Goal: Task Accomplishment & Management: Manage account settings

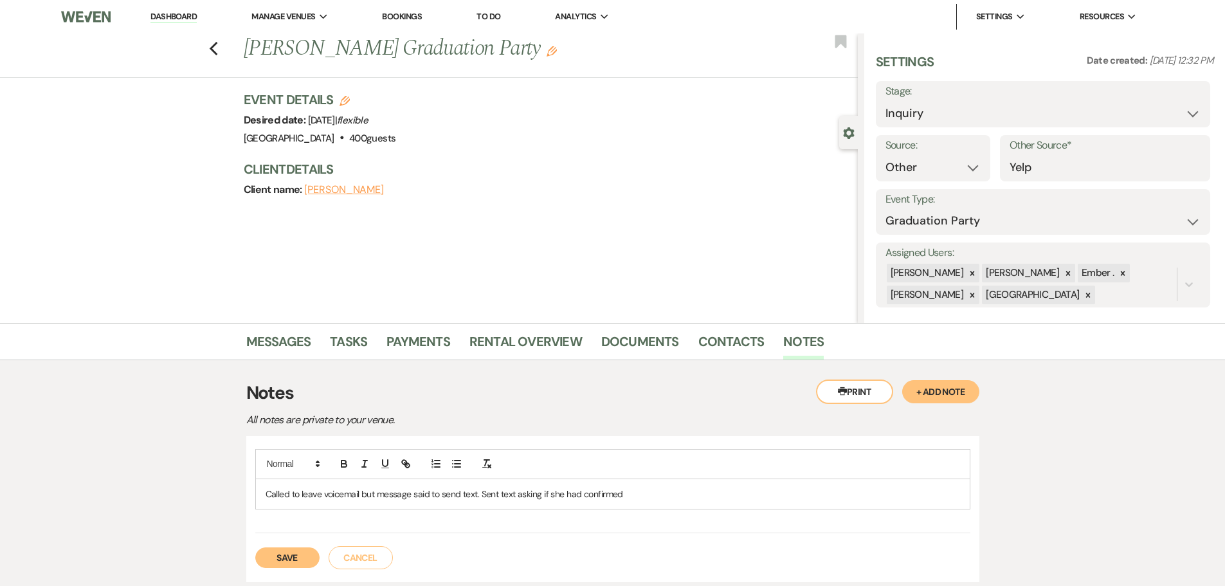
select select "14"
select select "19"
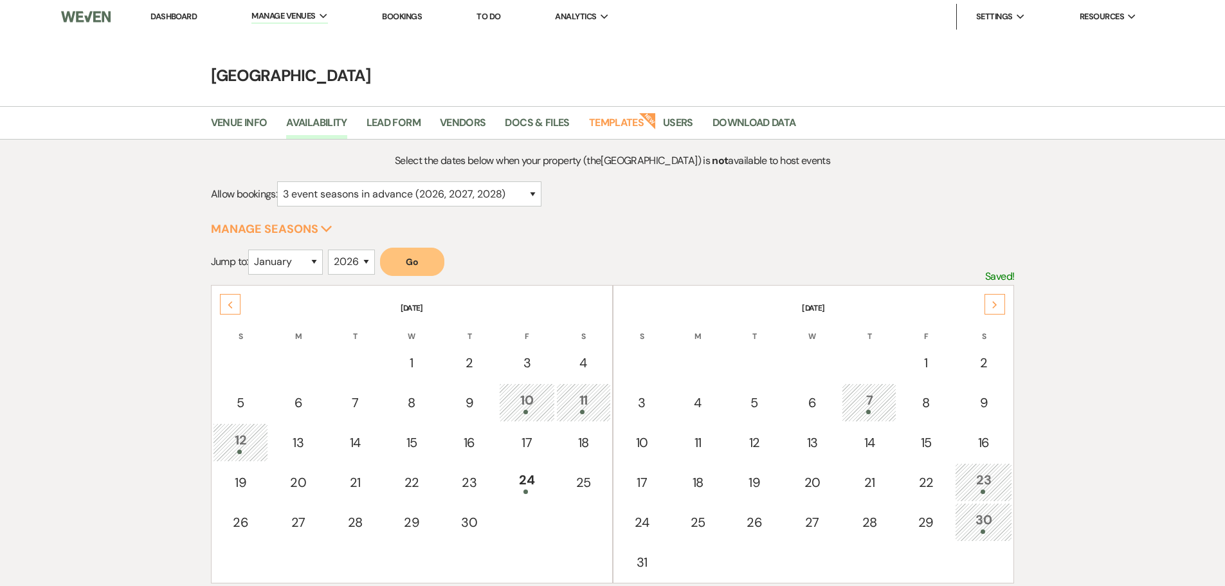
select select "3"
select select "2026"
click at [173, 17] on link "Dashboard" at bounding box center [173, 16] width 46 height 11
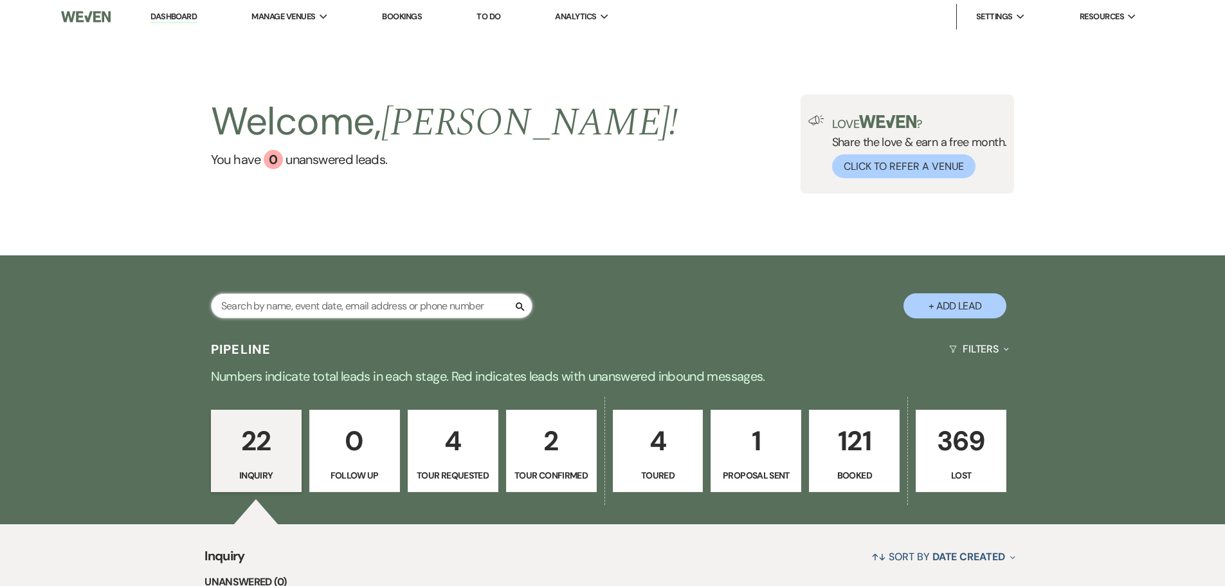
click at [323, 310] on input "text" at bounding box center [371, 305] width 321 height 25
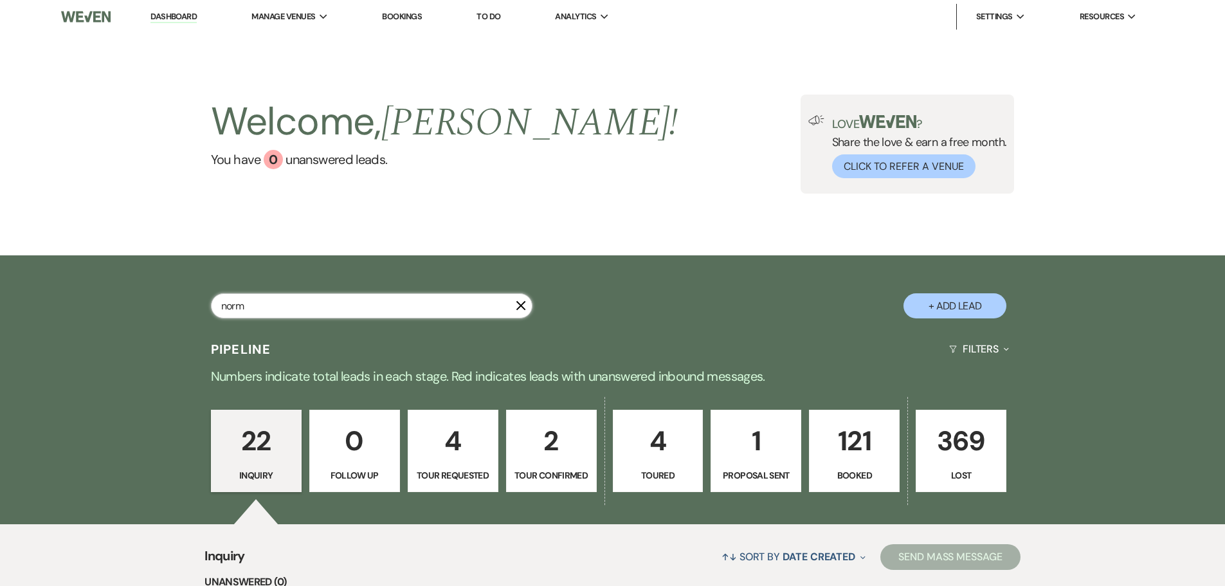
type input "[PERSON_NAME]"
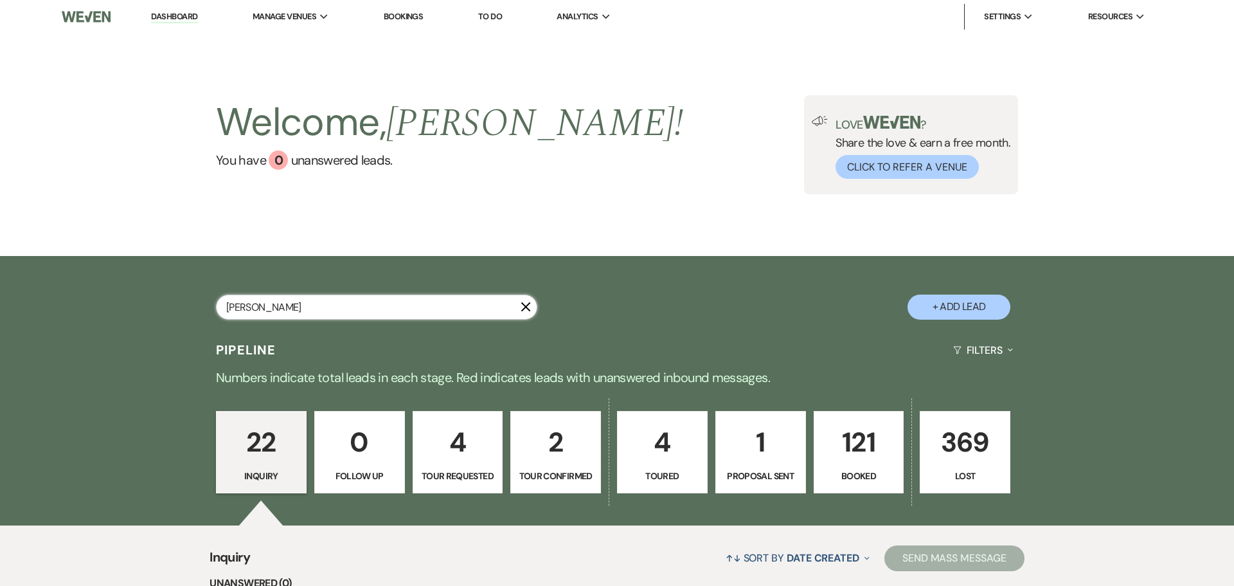
select select "4"
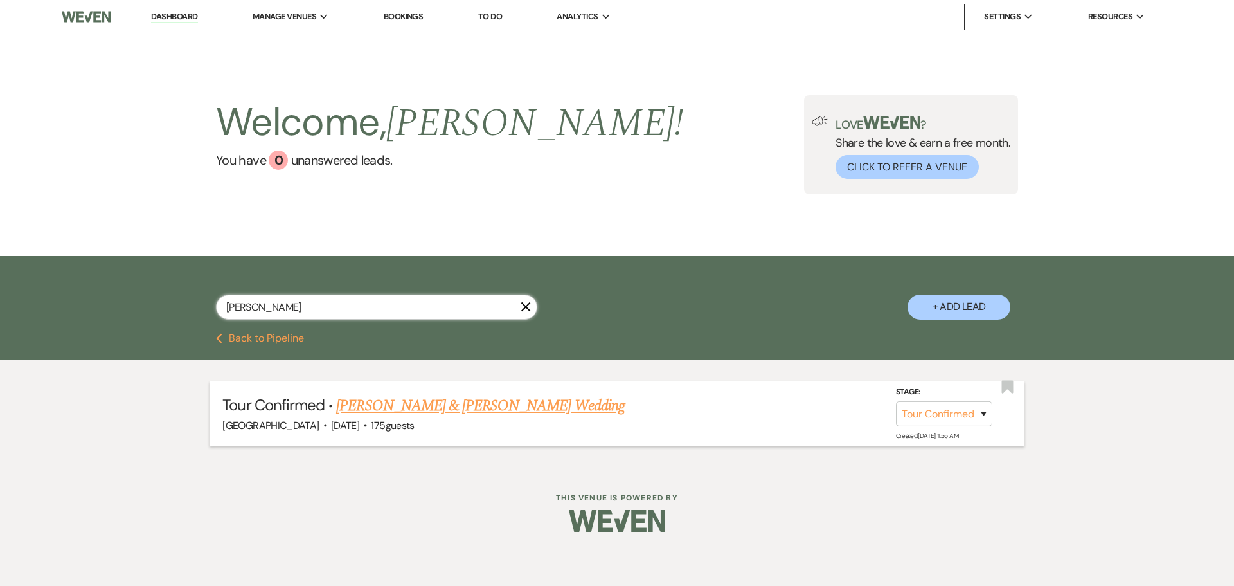
type input "[PERSON_NAME]"
click at [497, 402] on link "[PERSON_NAME] & [PERSON_NAME] Wedding" at bounding box center [480, 405] width 288 height 23
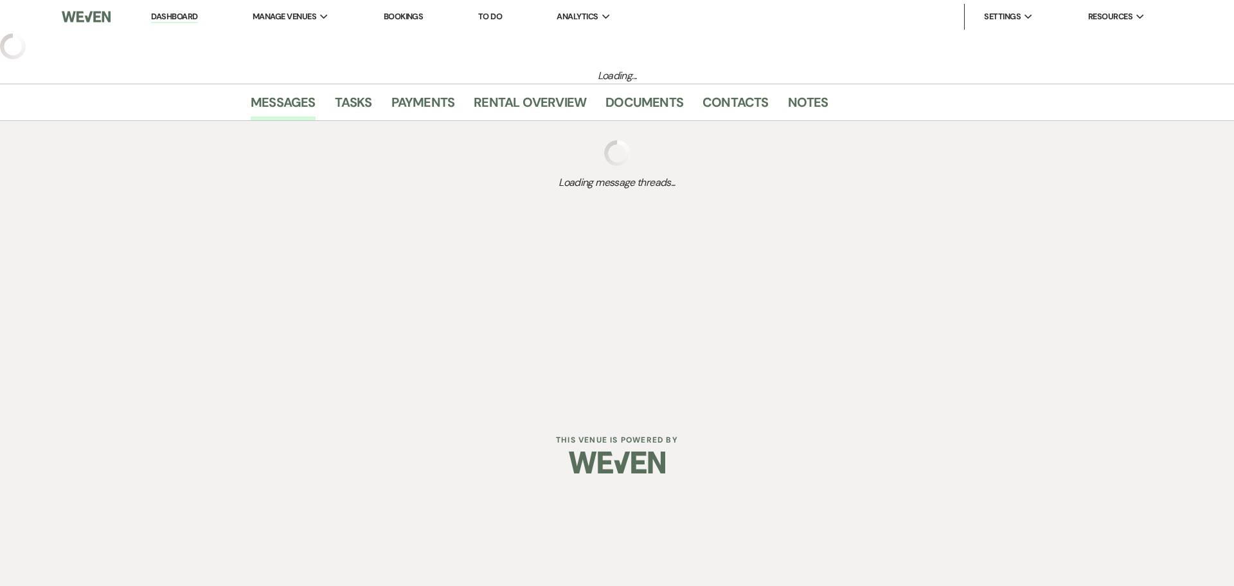
select select "4"
select select "5"
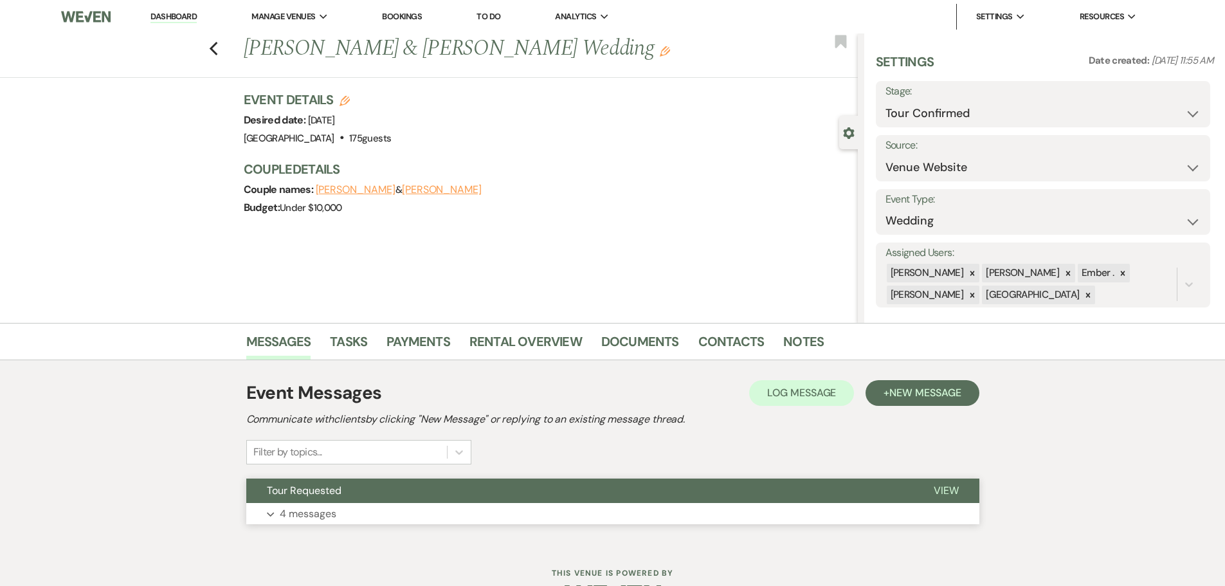
click at [342, 513] on button "Expand 4 messages" at bounding box center [612, 514] width 733 height 22
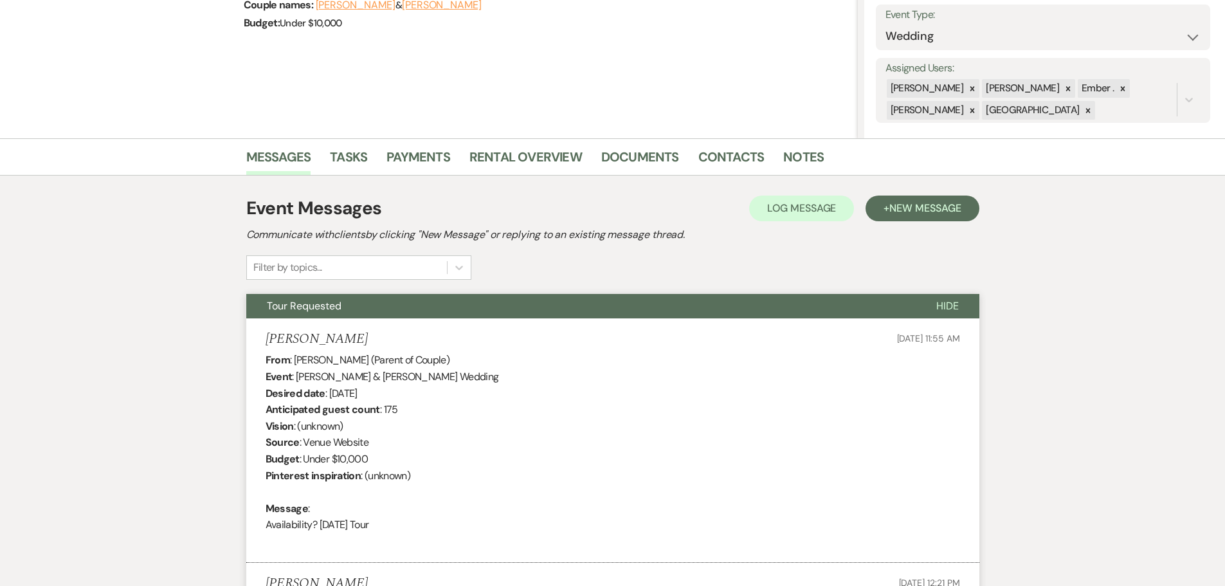
scroll to position [184, 0]
click at [717, 156] on link "Contacts" at bounding box center [731, 161] width 66 height 28
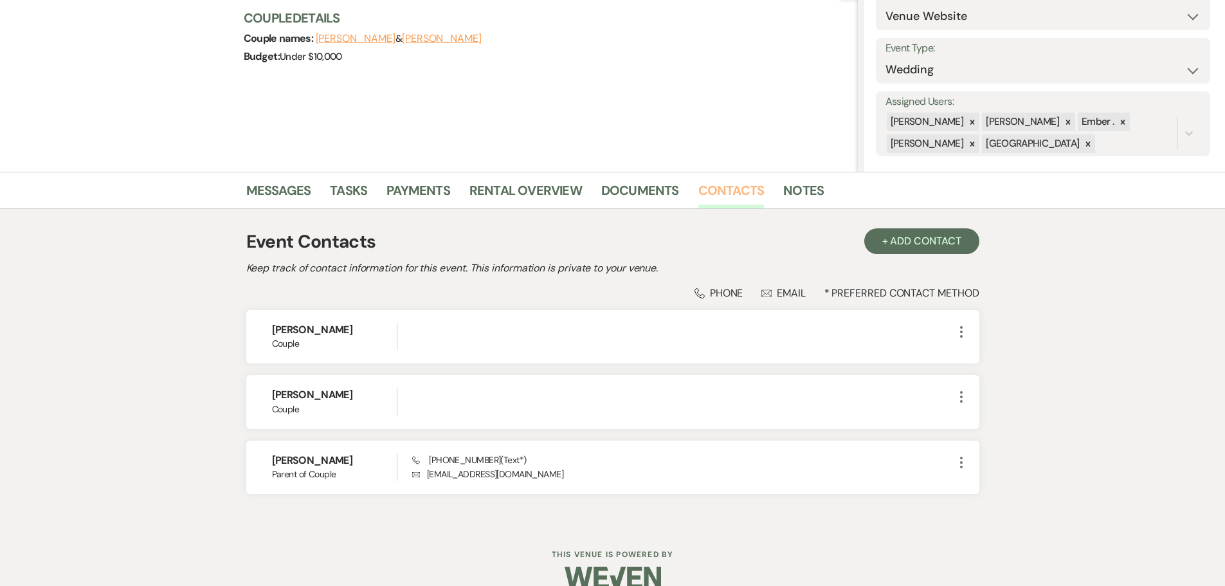
scroll to position [173, 0]
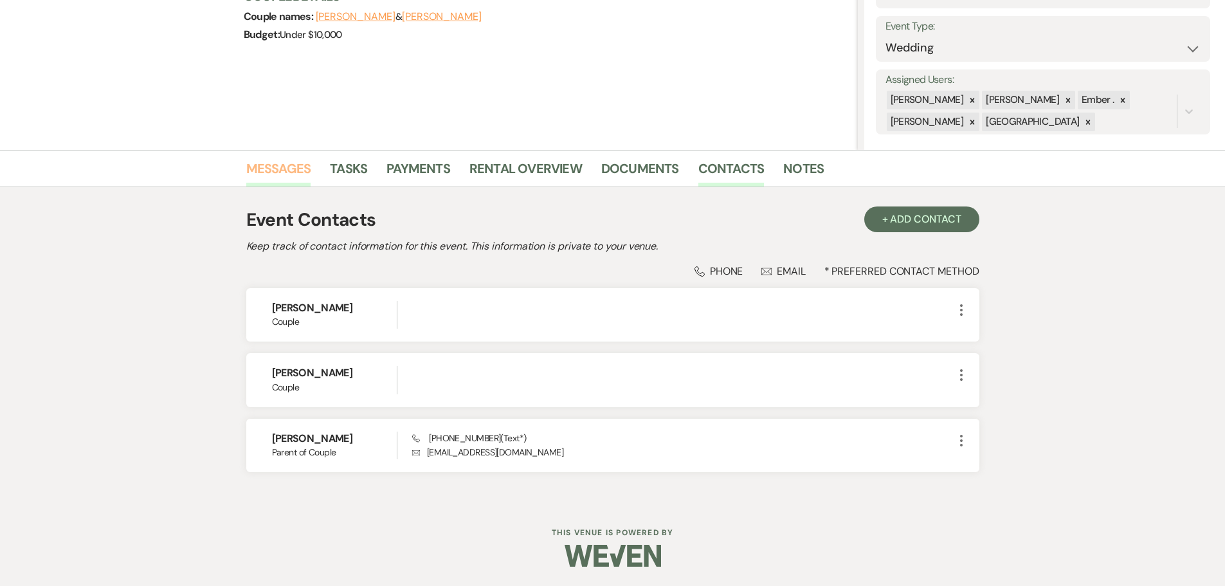
click at [282, 158] on link "Messages" at bounding box center [278, 172] width 65 height 28
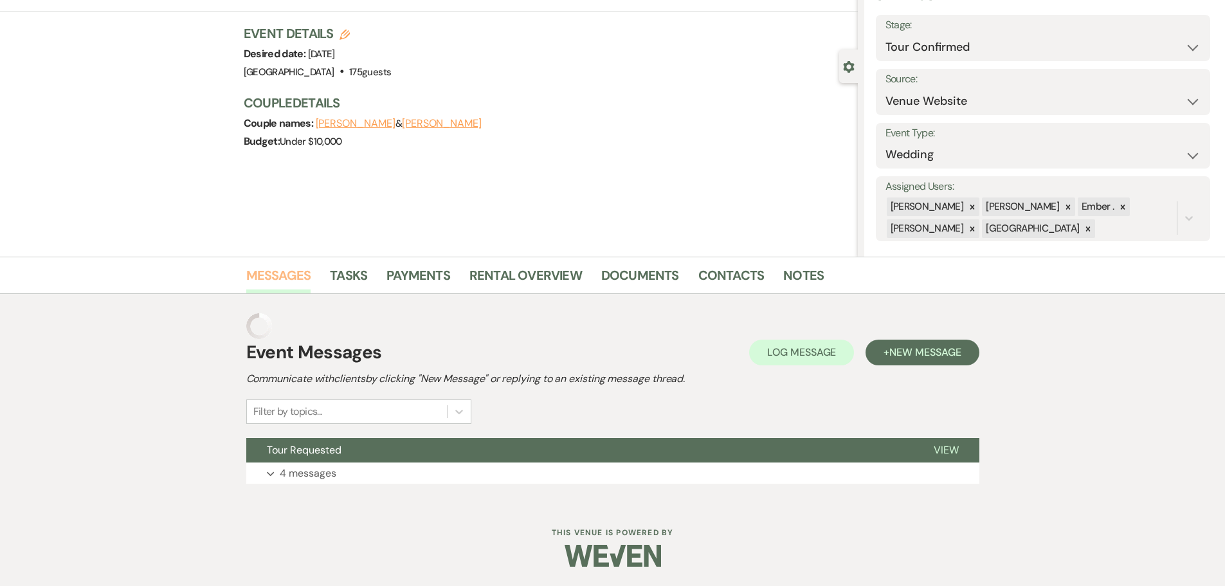
scroll to position [40, 0]
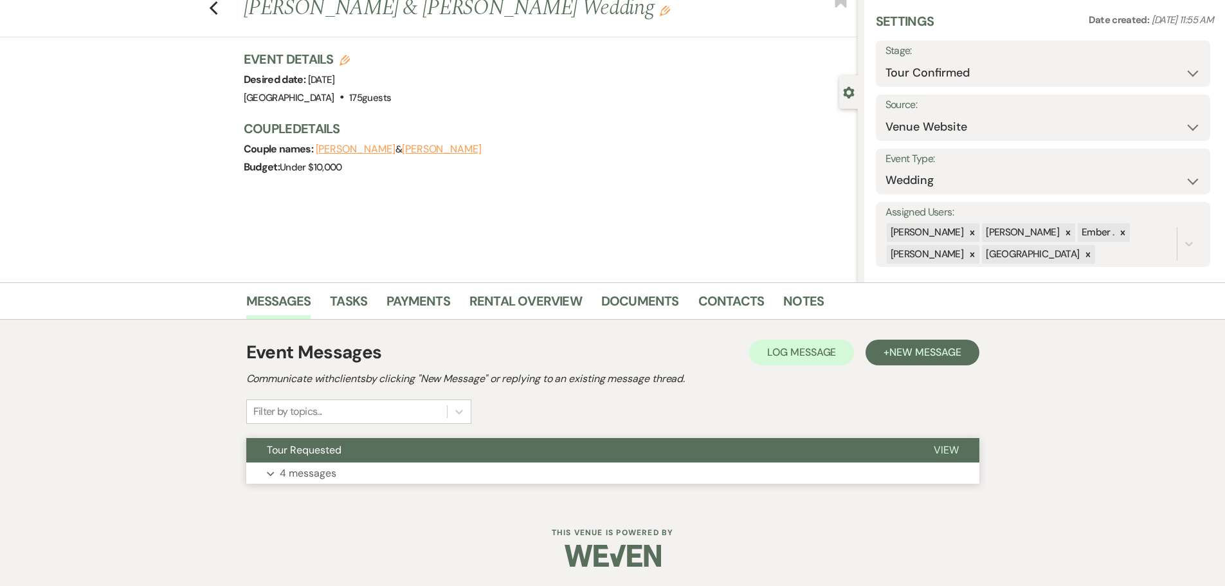
click at [319, 471] on p "4 messages" at bounding box center [308, 473] width 57 height 17
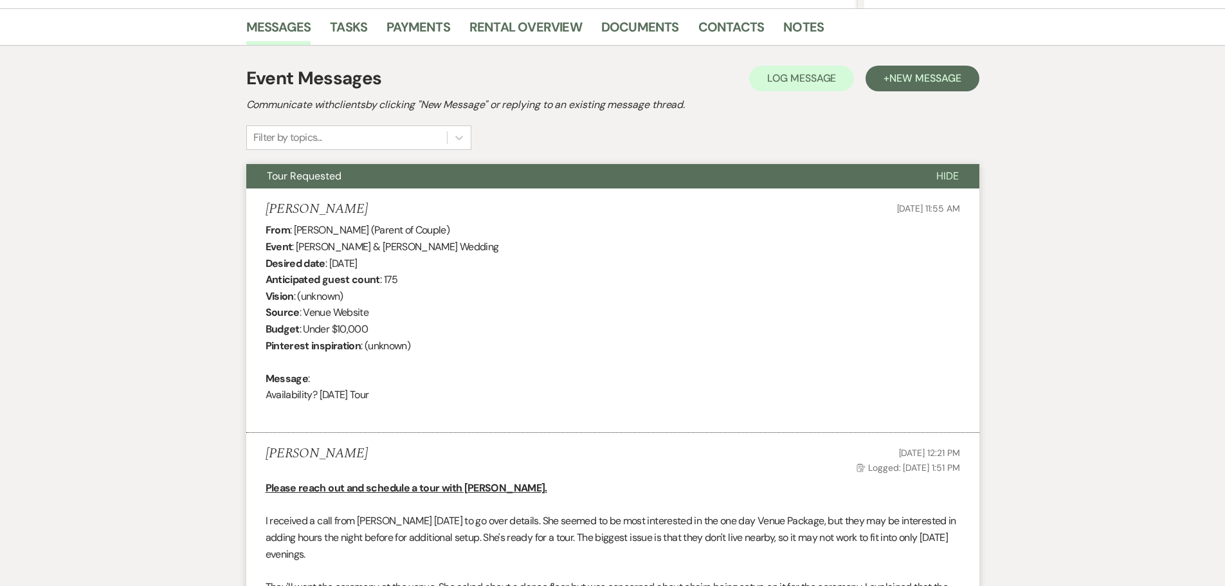
scroll to position [64, 0]
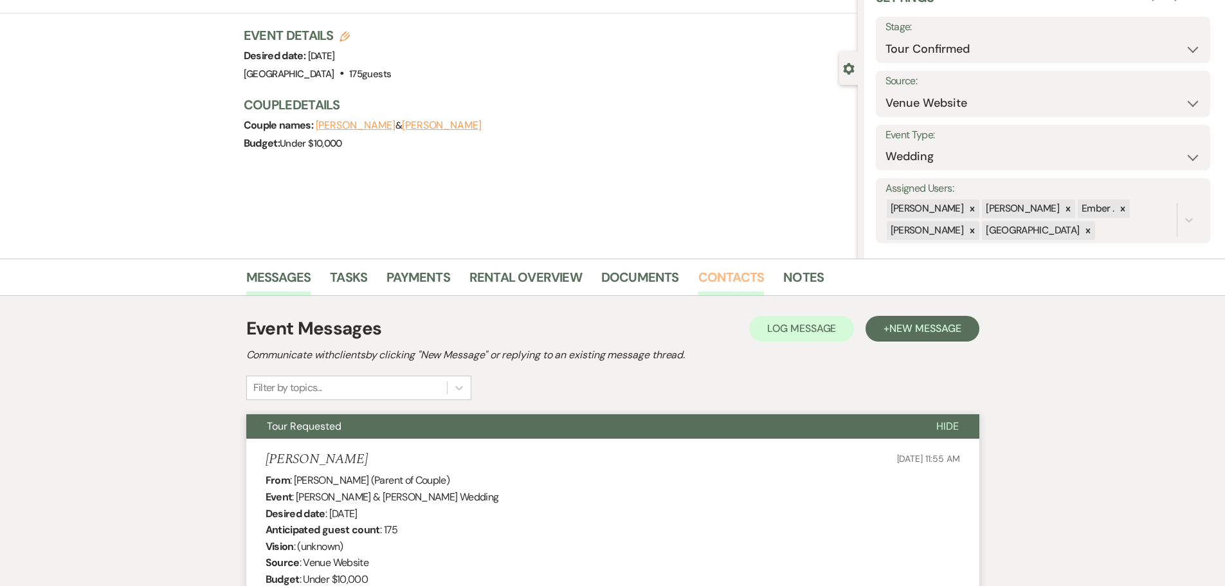
click at [725, 285] on link "Contacts" at bounding box center [731, 281] width 66 height 28
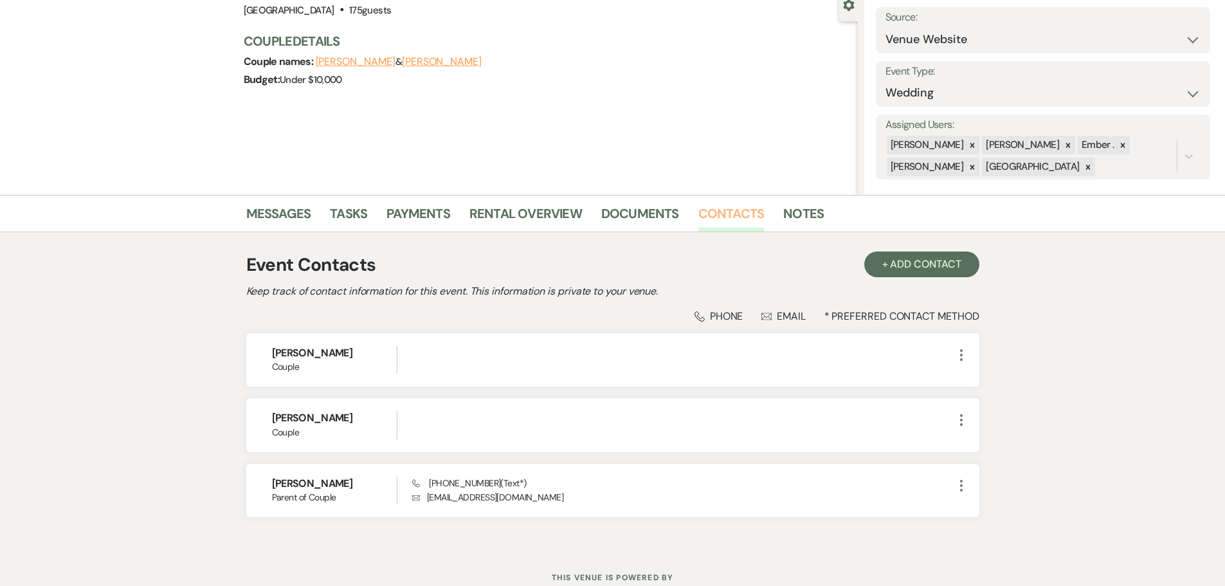
scroll to position [129, 0]
click at [278, 213] on link "Messages" at bounding box center [278, 216] width 65 height 28
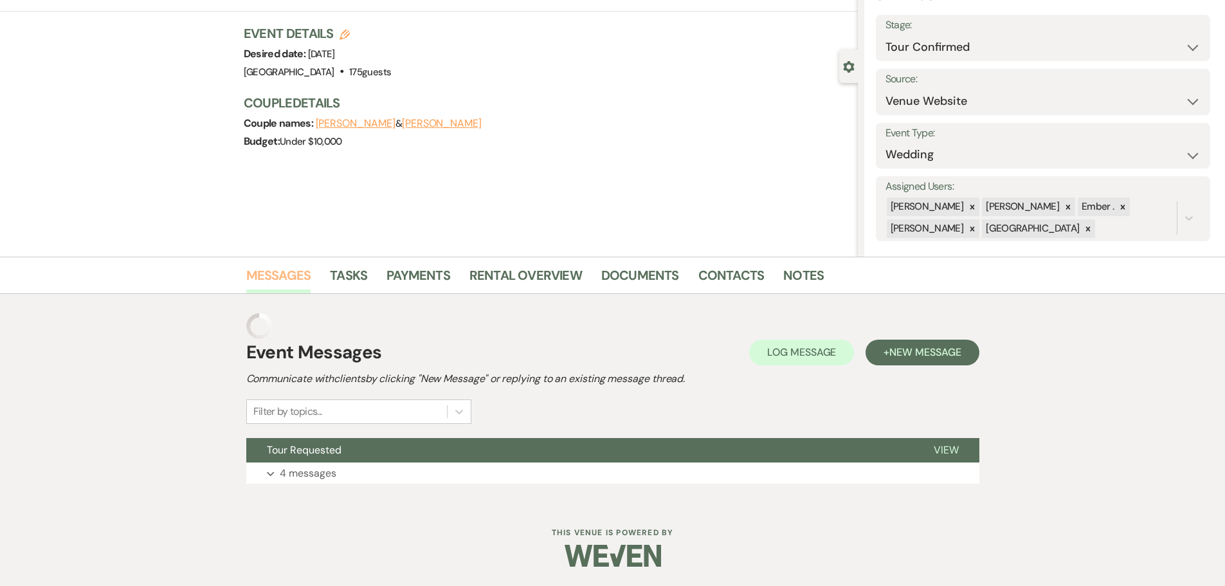
scroll to position [40, 0]
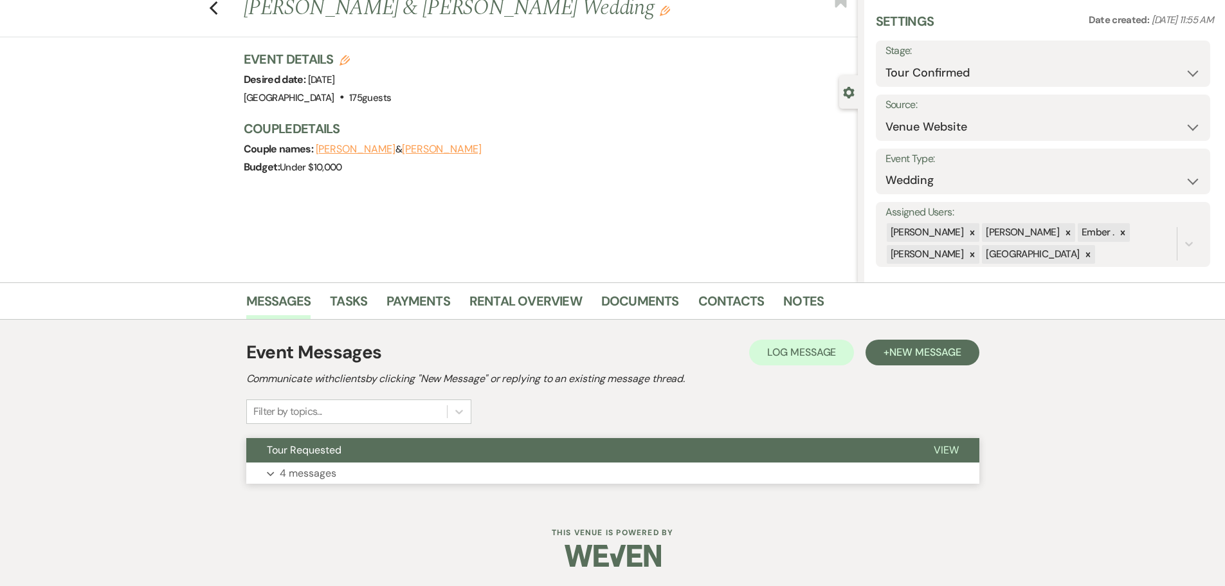
click at [301, 473] on p "4 messages" at bounding box center [308, 473] width 57 height 17
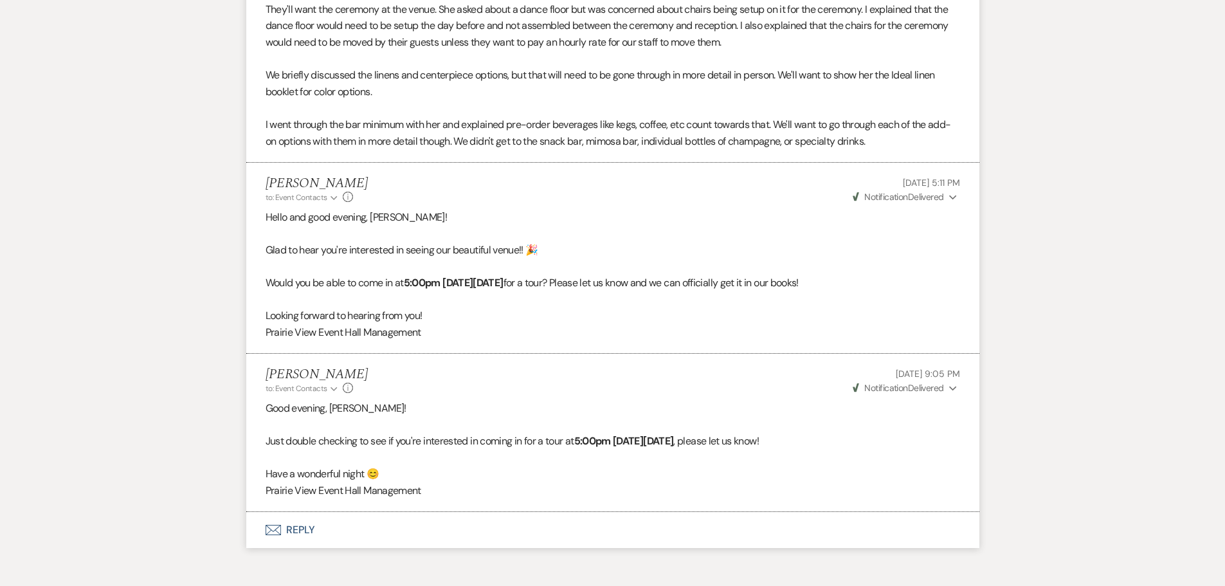
scroll to position [0, 0]
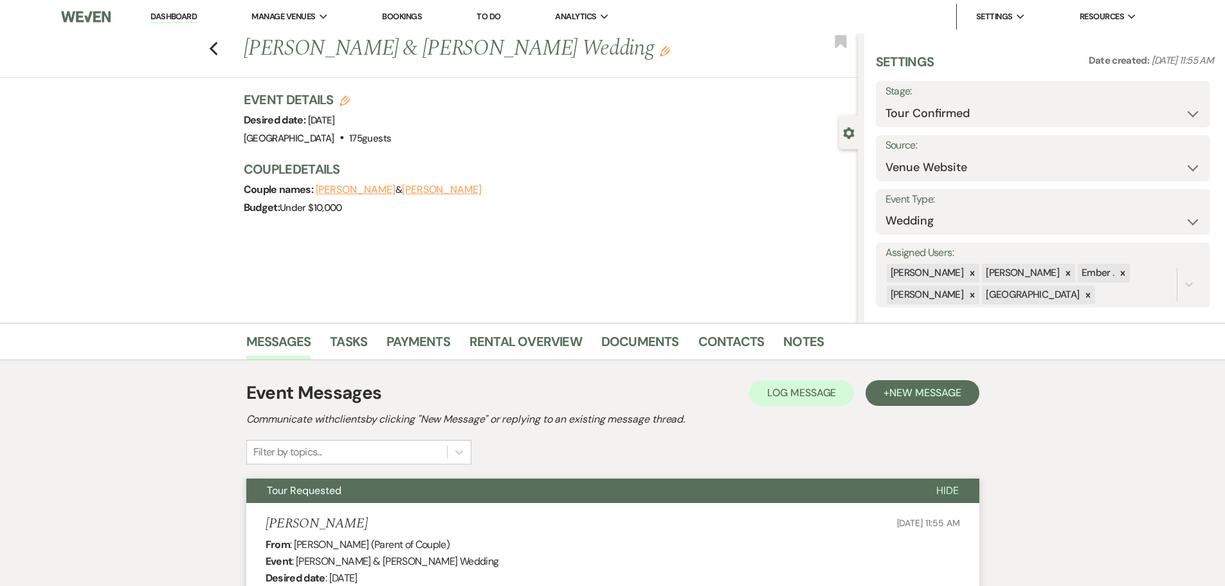
click at [178, 13] on link "Dashboard" at bounding box center [173, 17] width 46 height 12
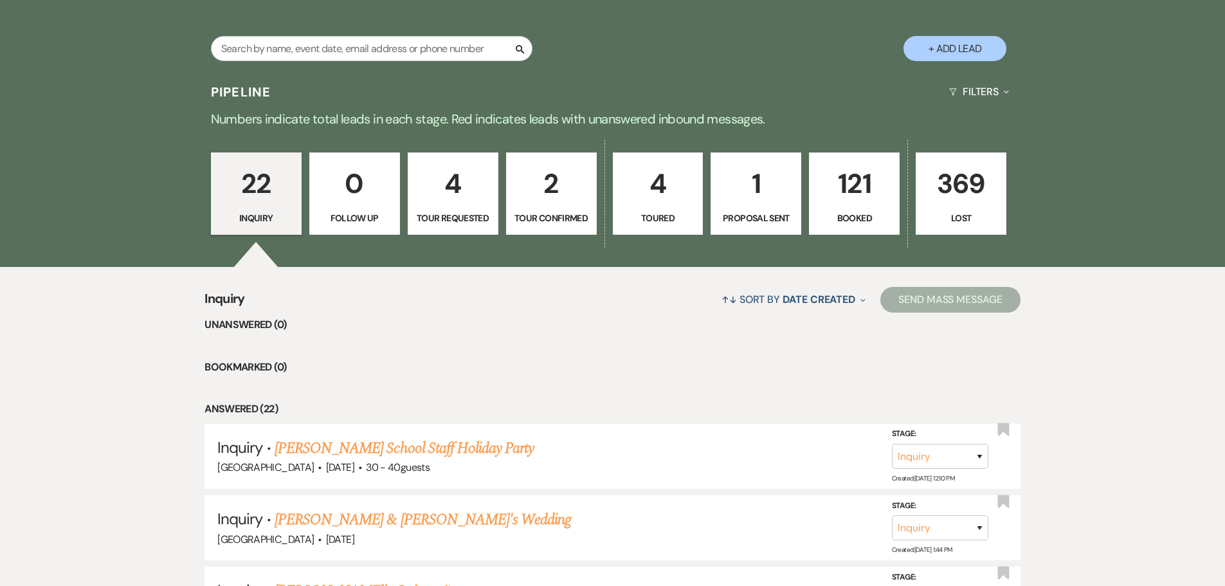
click at [458, 167] on p "4" at bounding box center [453, 183] width 74 height 43
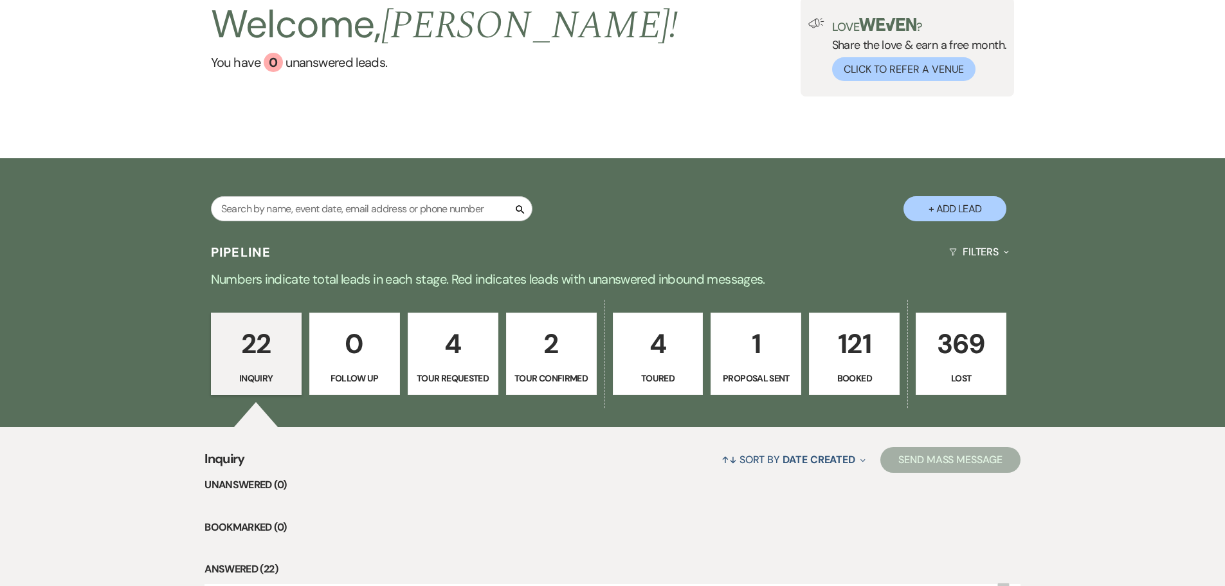
select select "2"
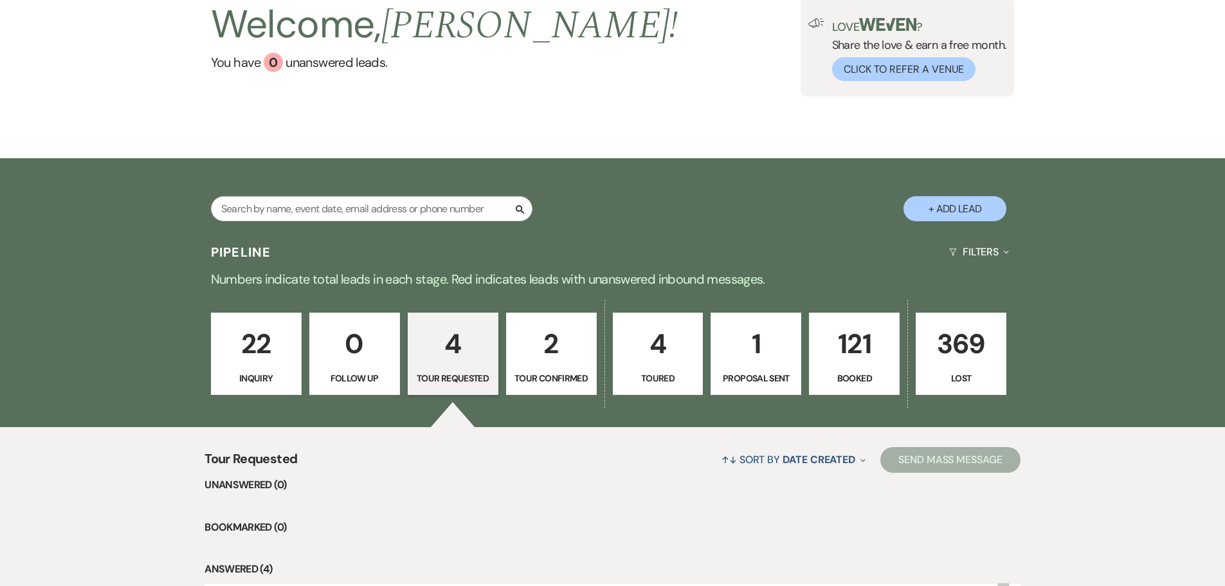
scroll to position [257, 0]
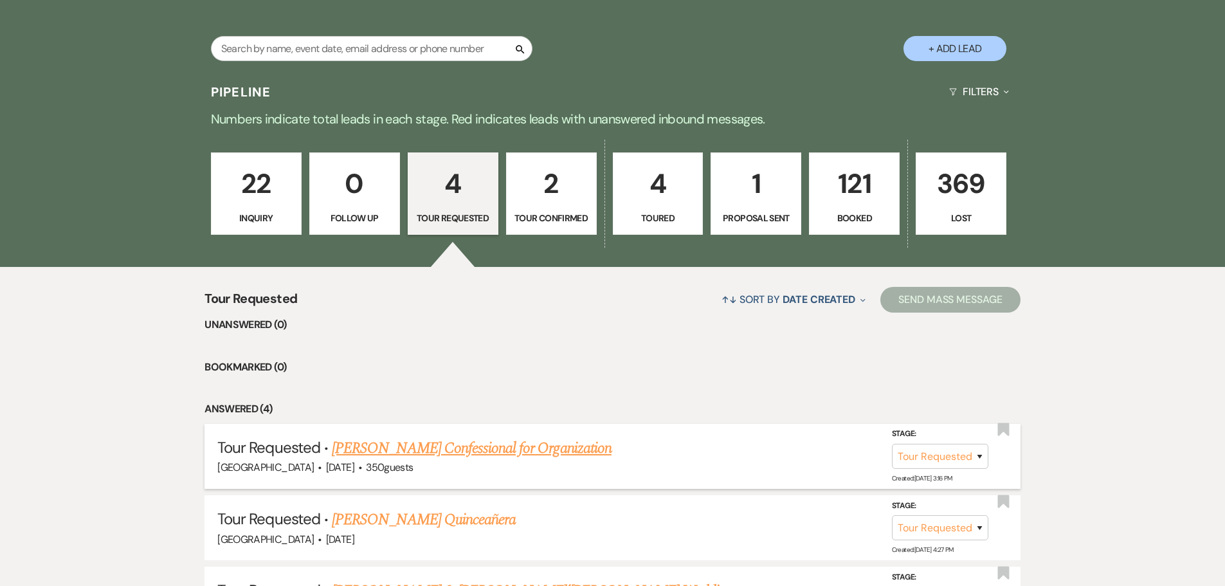
click at [481, 449] on link "[PERSON_NAME] Confessional for Organization" at bounding box center [472, 447] width 280 height 23
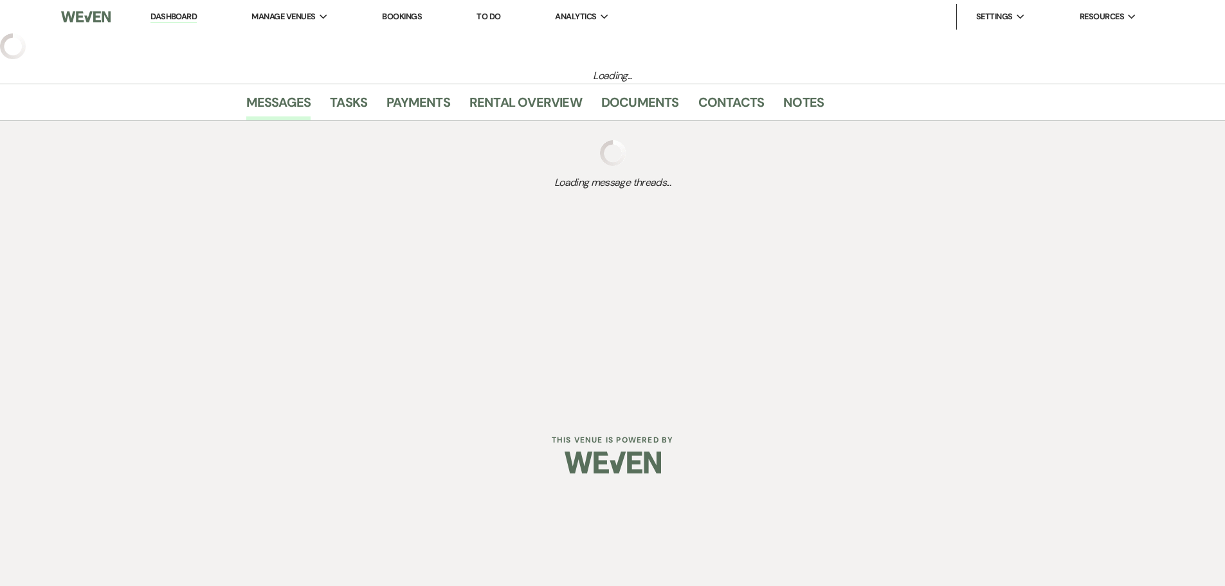
select select "2"
select select "20"
select select "13"
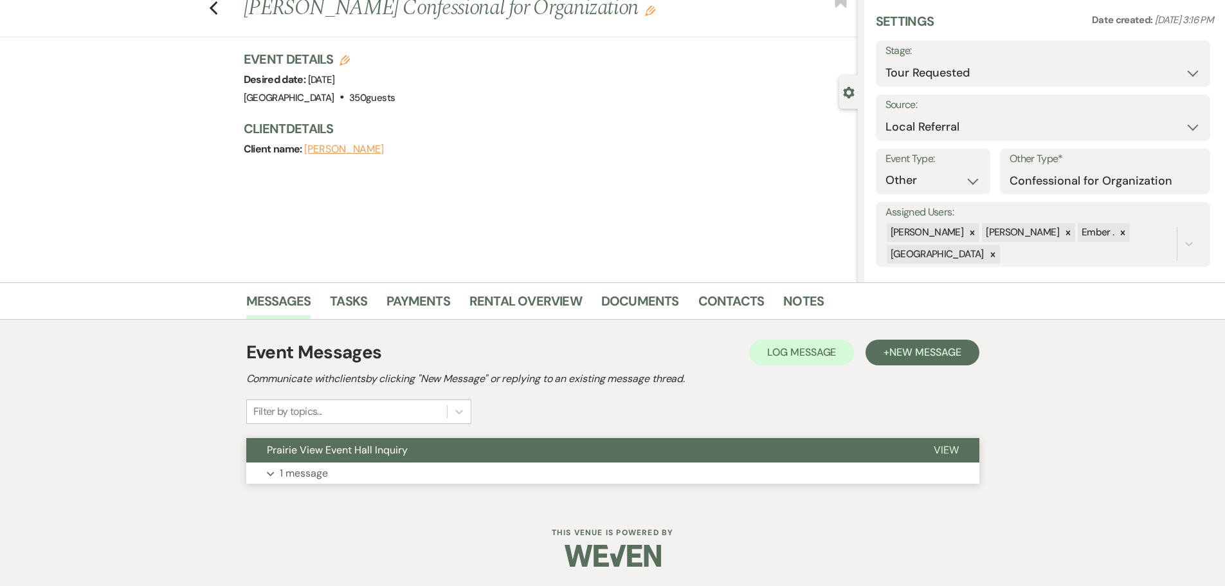
click at [295, 476] on p "1 message" at bounding box center [304, 473] width 48 height 17
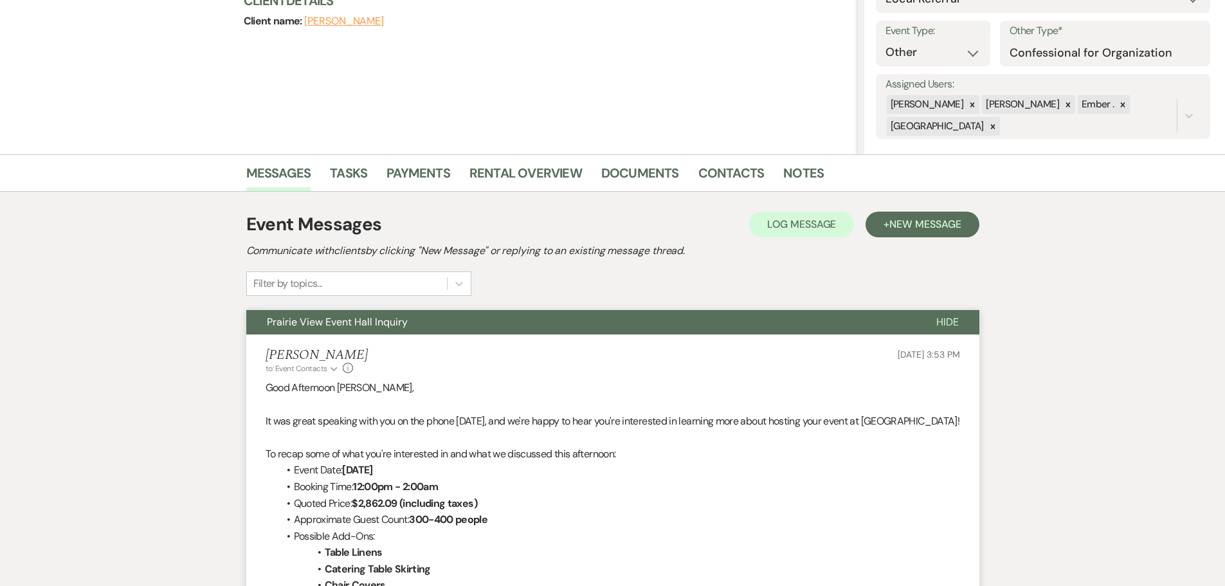
scroll to position [169, 0]
click at [805, 176] on link "Notes" at bounding box center [803, 176] width 40 height 28
